Goal: Book appointment/travel/reservation

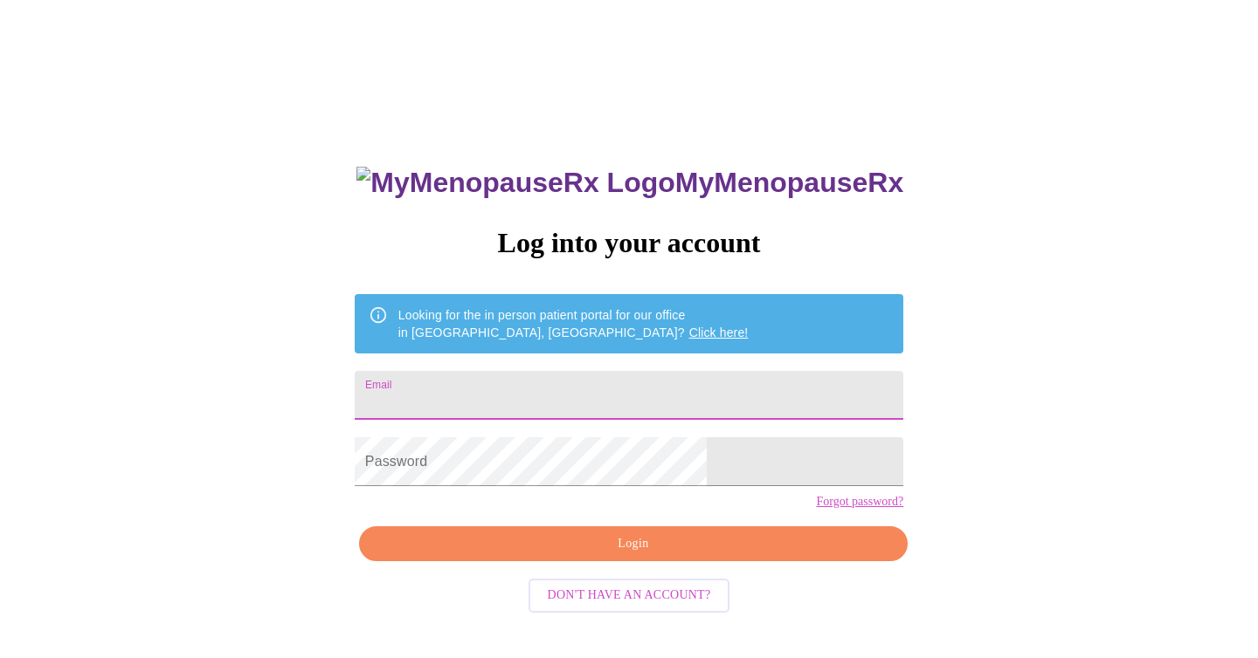
click at [512, 400] on input "Email" at bounding box center [629, 395] width 548 height 49
type input "[EMAIL_ADDRESS][DOMAIN_NAME]"
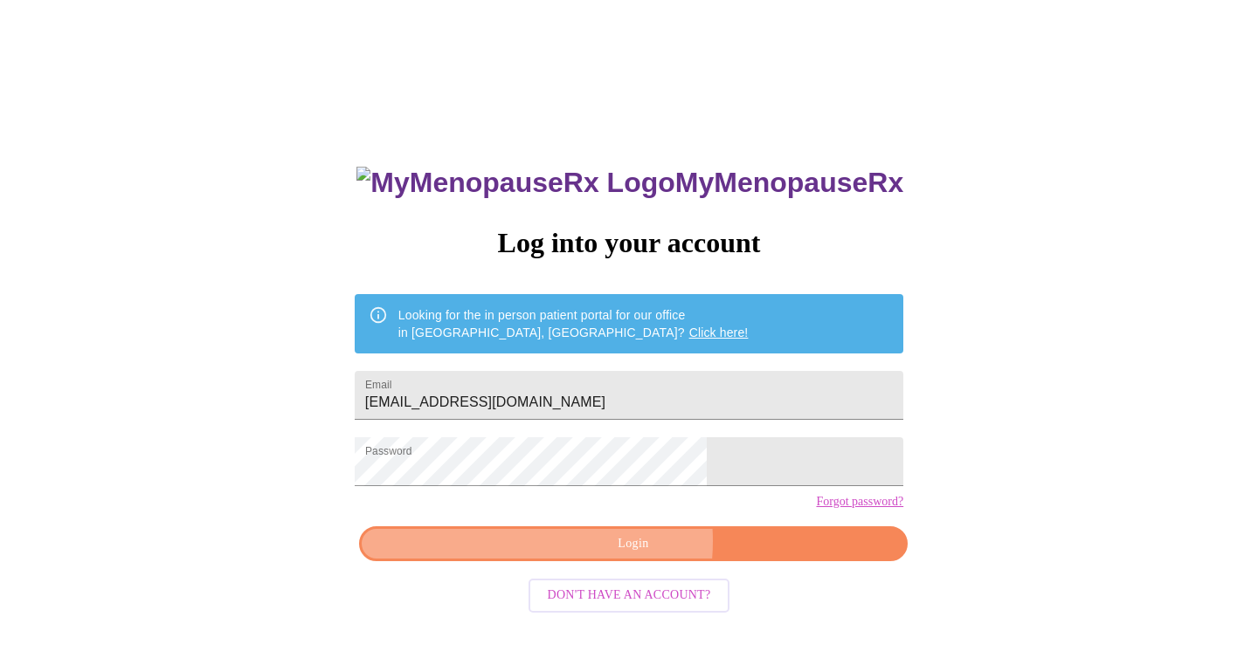
click at [598, 555] on span "Login" at bounding box center [633, 545] width 508 height 22
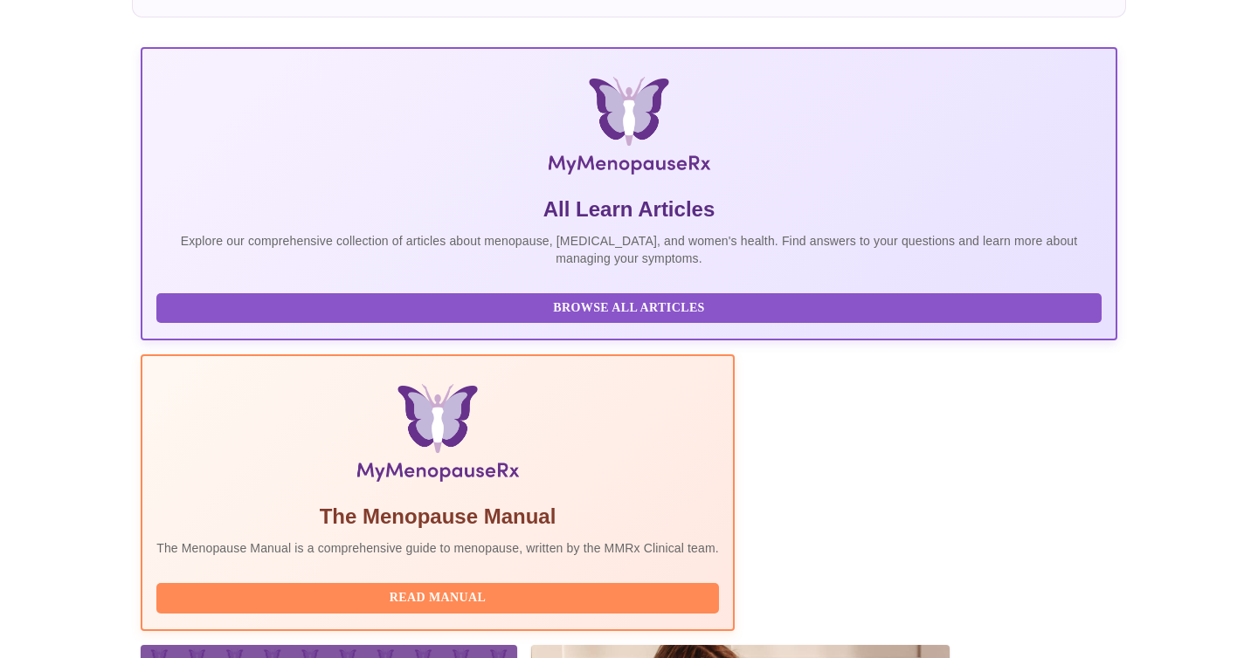
scroll to position [297, 0]
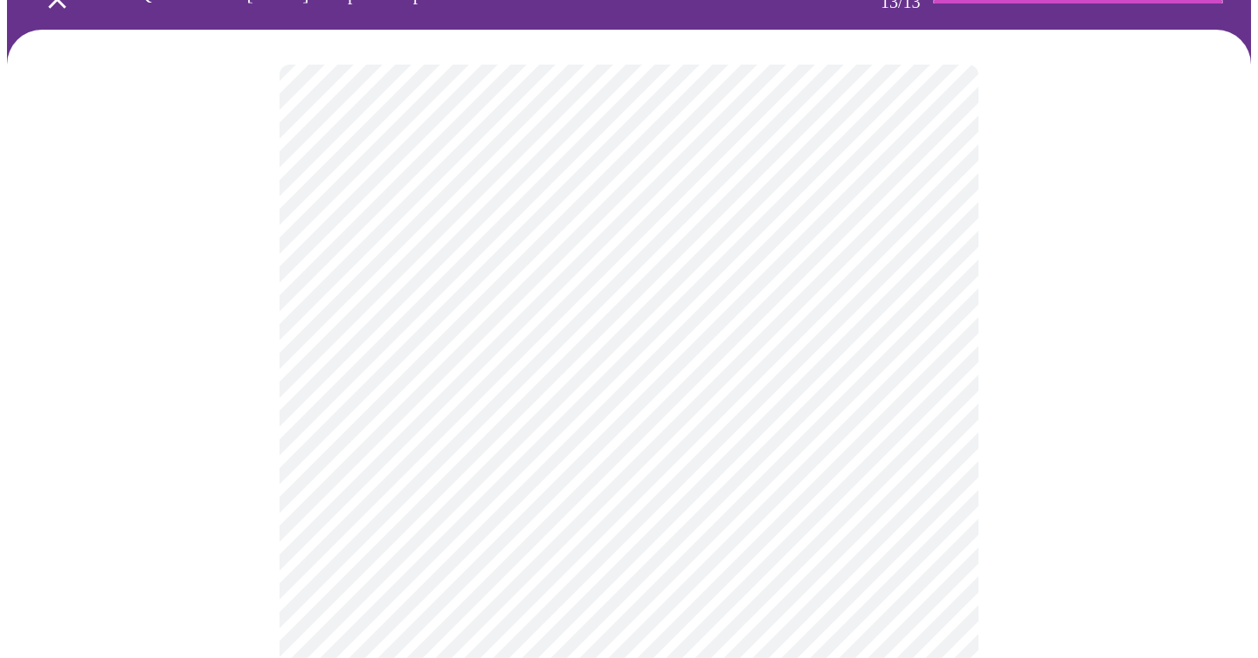
scroll to position [98, 0]
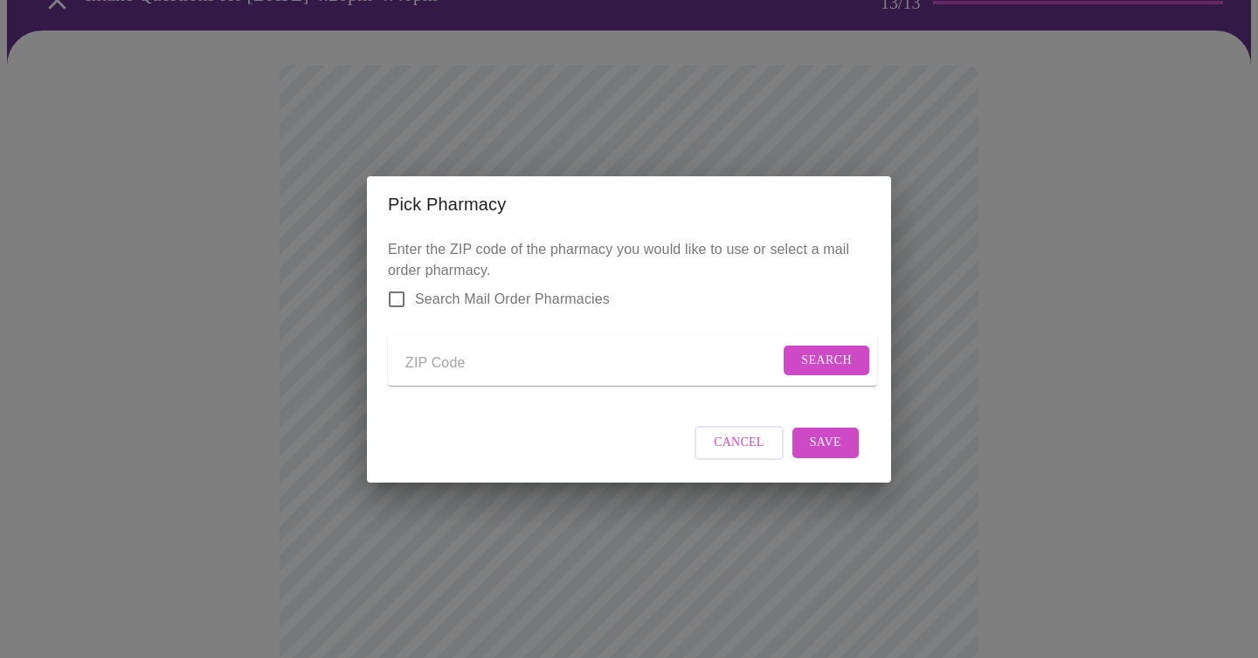
click at [465, 361] on input "Send a message to your care team" at bounding box center [592, 364] width 374 height 28
type input "33445"
click at [810, 355] on span "Search" at bounding box center [826, 361] width 51 height 22
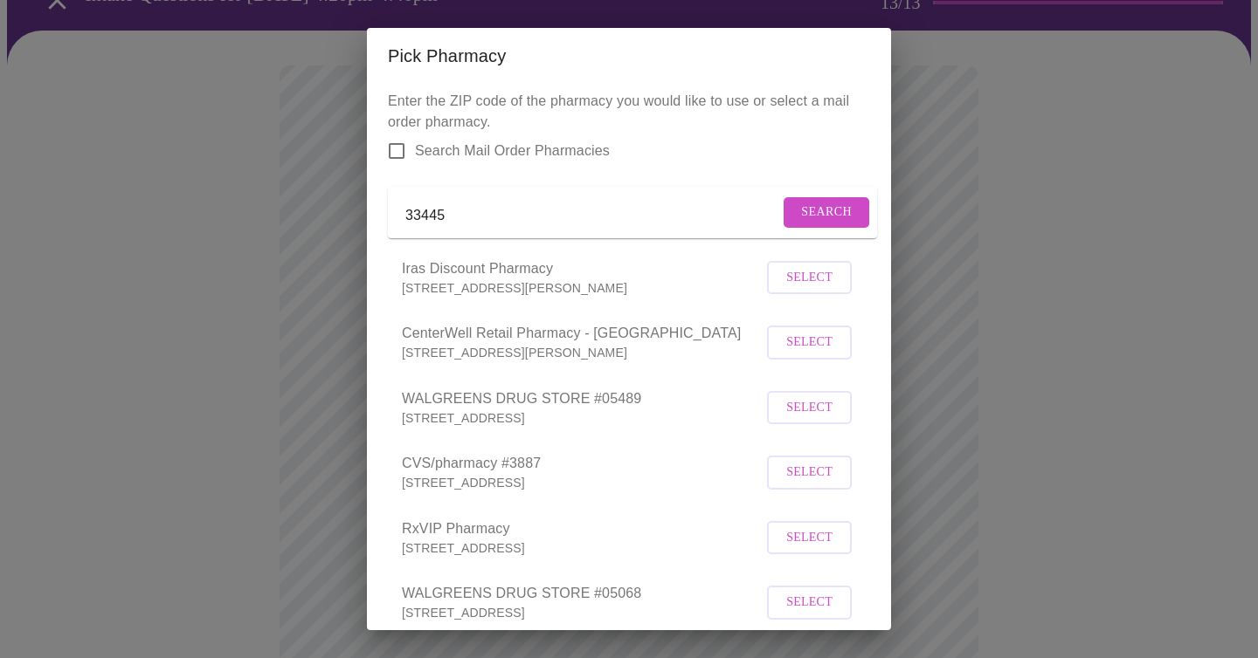
click at [797, 419] on span "Select" at bounding box center [809, 408] width 46 height 22
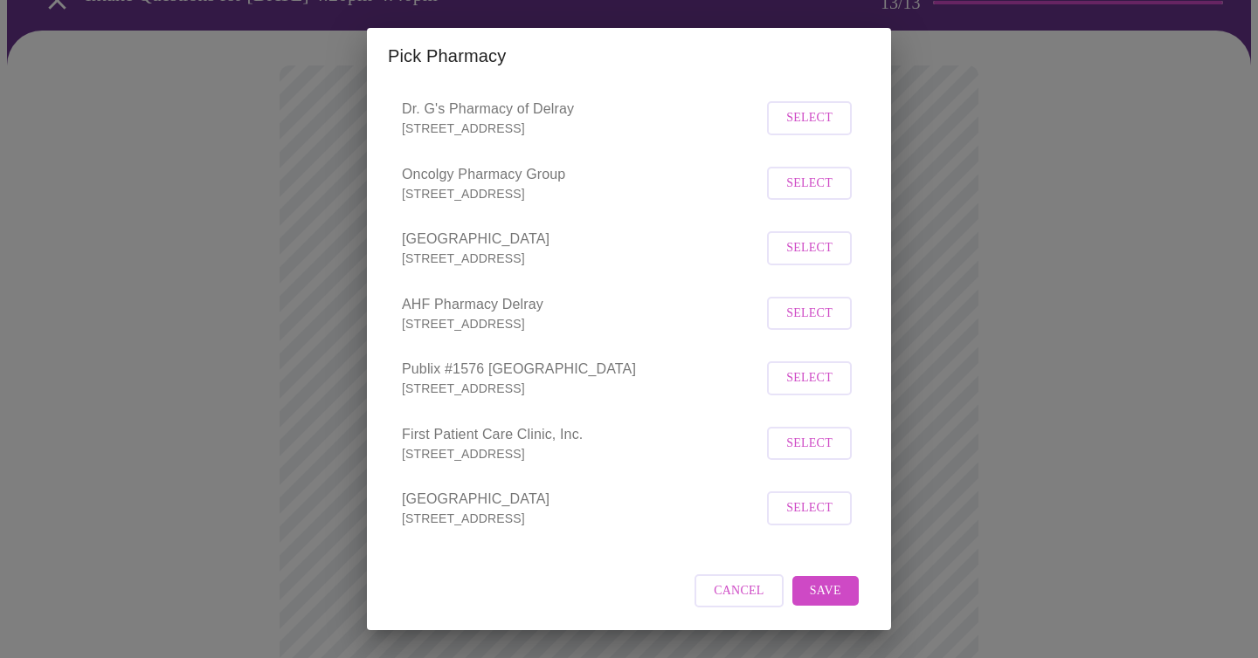
scroll to position [702, 0]
click at [833, 588] on span "Save" at bounding box center [825, 592] width 31 height 22
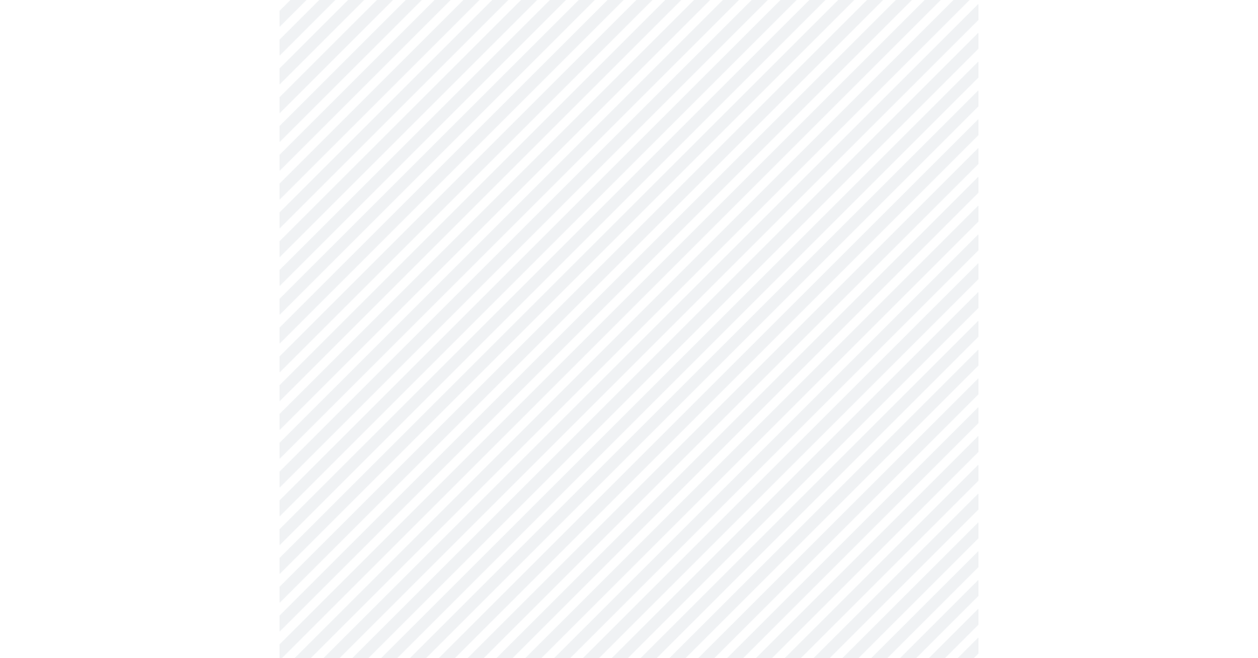
scroll to position [810, 0]
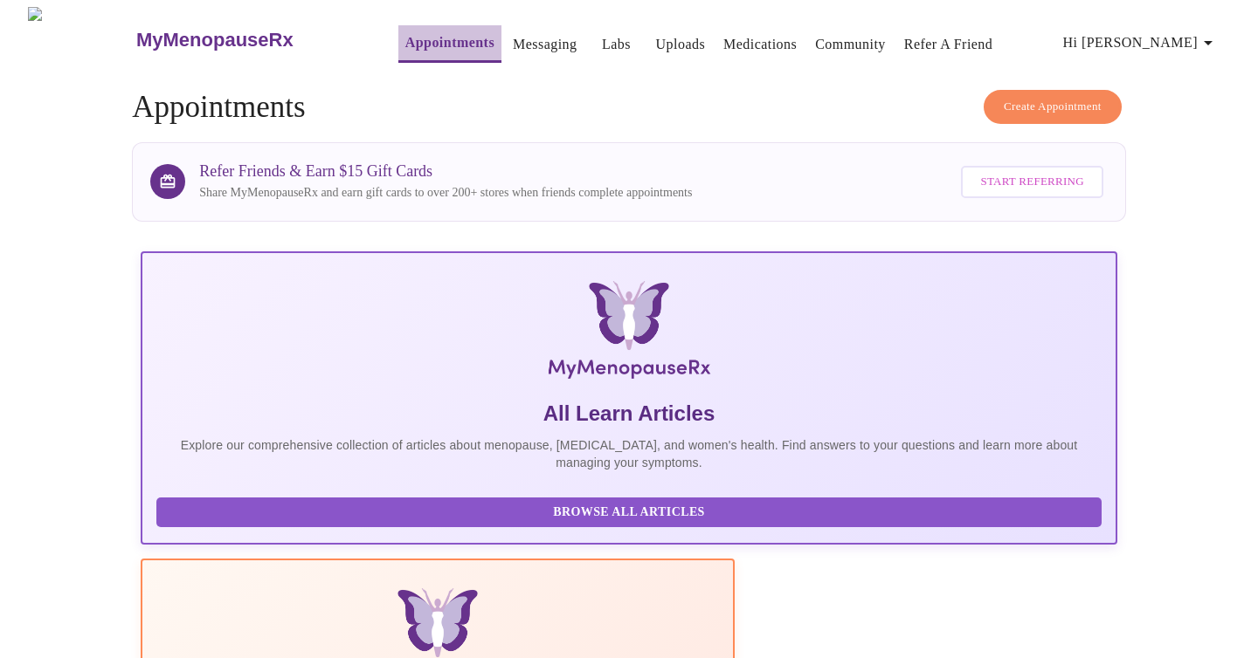
click at [405, 31] on link "Appointments" at bounding box center [449, 43] width 89 height 24
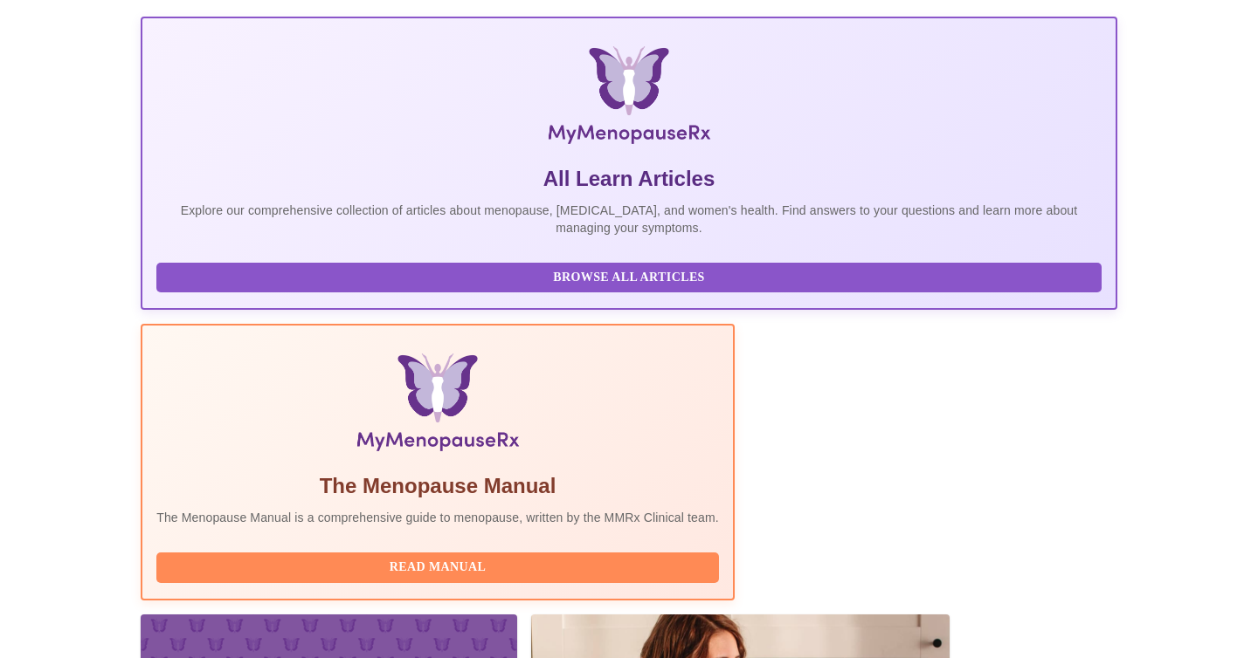
scroll to position [297, 0]
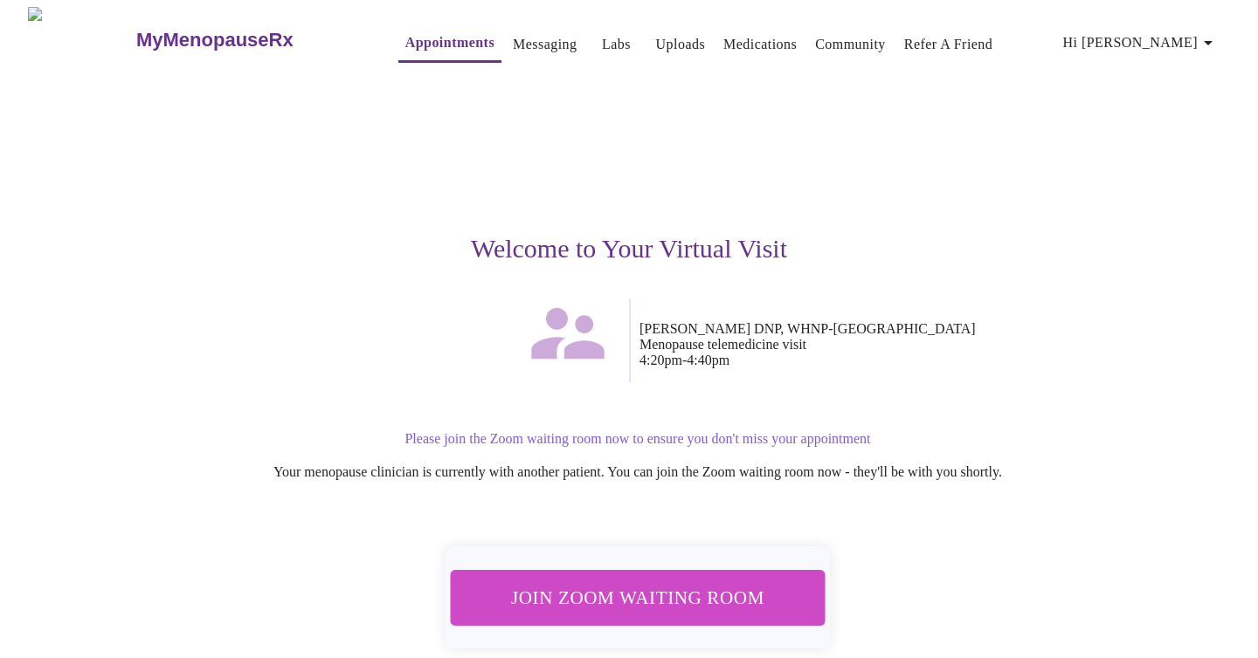
click at [631, 587] on span "Join Zoom Waiting Room" at bounding box center [637, 598] width 339 height 33
